Goal: Information Seeking & Learning: Learn about a topic

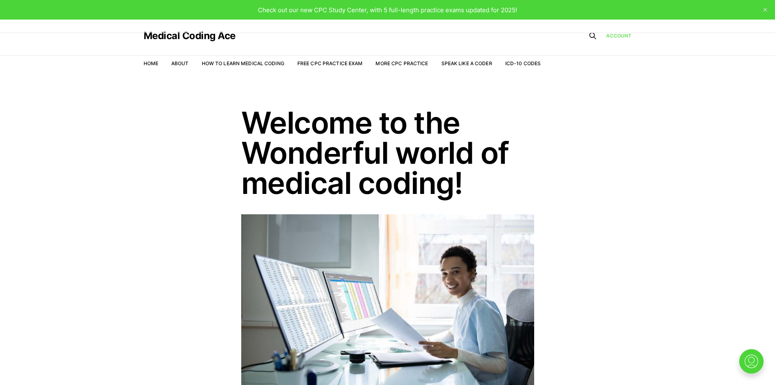
click at [617, 35] on link "Account" at bounding box center [619, 36] width 26 height 8
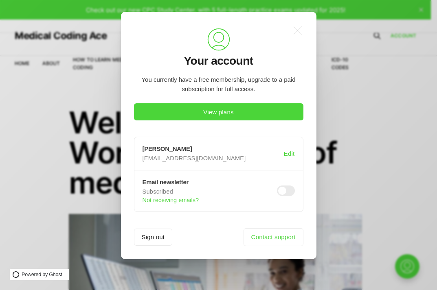
click at [149, 48] on header ".cls-1{fill:none;stroke:currentColor;stroke-linecap:round;stroke-linejoin:round…" at bounding box center [218, 46] width 169 height 43
click at [297, 32] on icon ".a{fill:none;stroke:currentColor;stroke-linecap:round;stroke-linejoin:round;str…" at bounding box center [298, 31] width 18 height 18
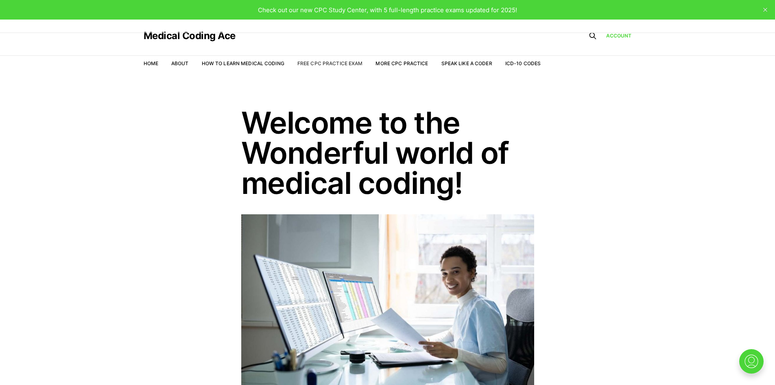
click at [340, 64] on link "Free CPC Practice Exam" at bounding box center [331, 63] width 66 height 6
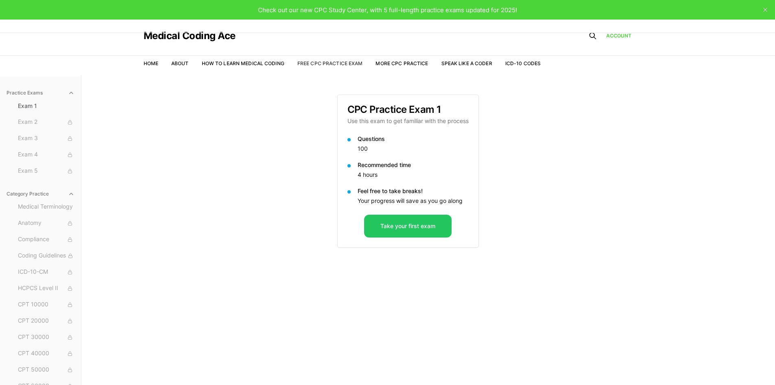
click at [337, 62] on link "Free CPC Practice Exam" at bounding box center [331, 63] width 66 height 6
click at [618, 35] on link "Account" at bounding box center [619, 35] width 26 height 7
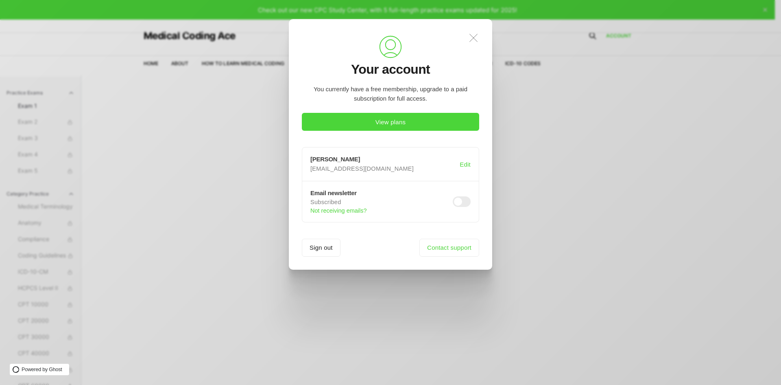
click at [471, 37] on icon ".a{fill:none;stroke:currentColor;stroke-linecap:round;stroke-linejoin:round;str…" at bounding box center [474, 38] width 18 height 18
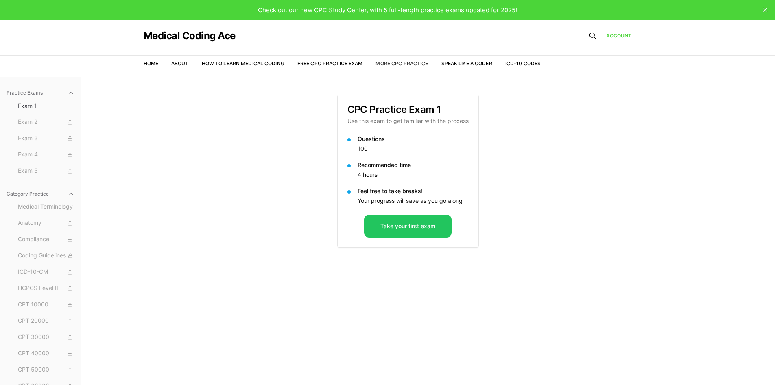
click at [398, 63] on link "More CPC Practice" at bounding box center [402, 63] width 53 height 6
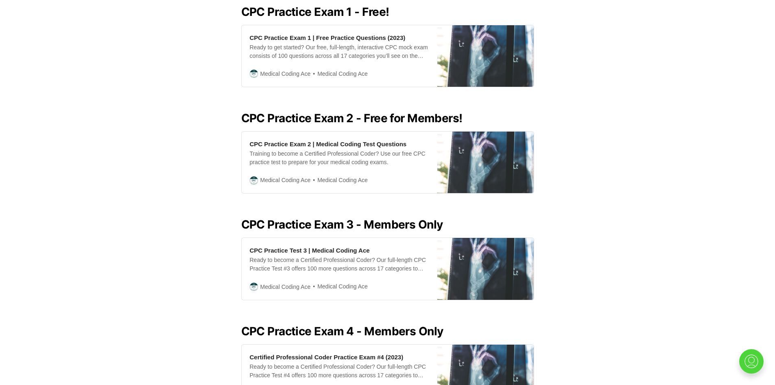
scroll to position [380, 0]
